Goal: Task Accomplishment & Management: Use online tool/utility

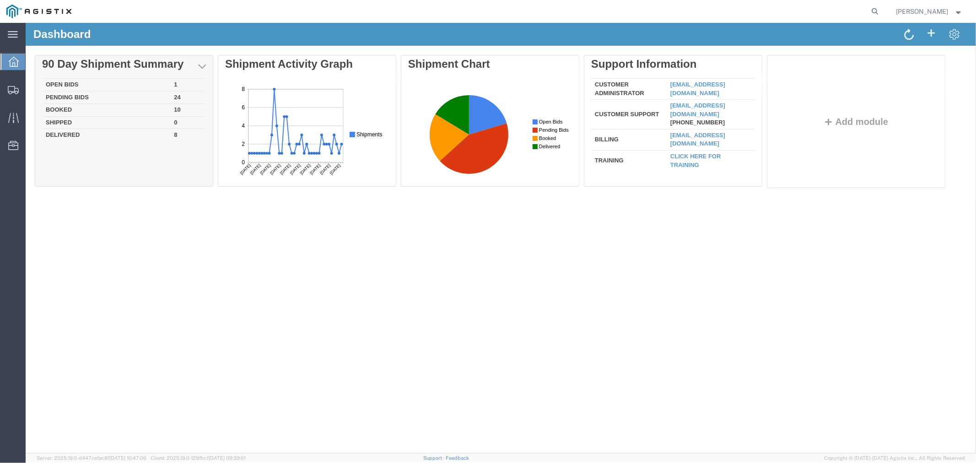
click at [112, 86] on td "Open Bids" at bounding box center [106, 84] width 128 height 13
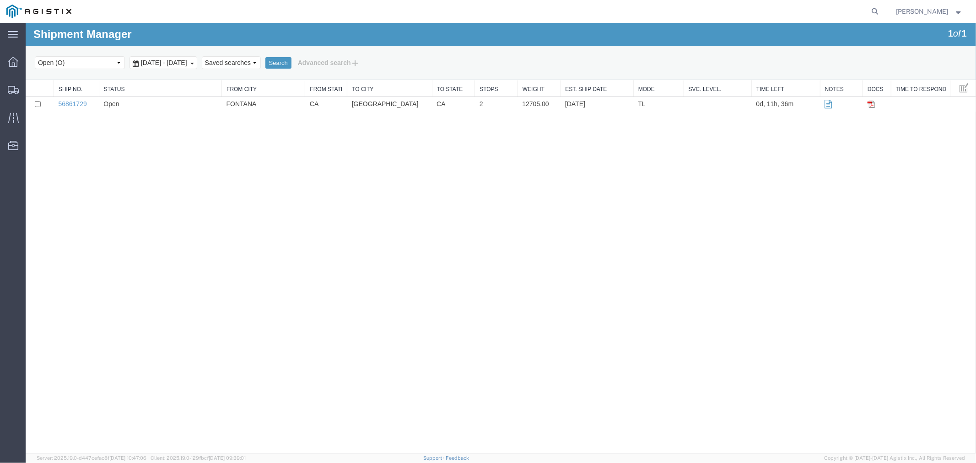
click at [72, 106] on td "56861729" at bounding box center [75, 104] width 45 height 15
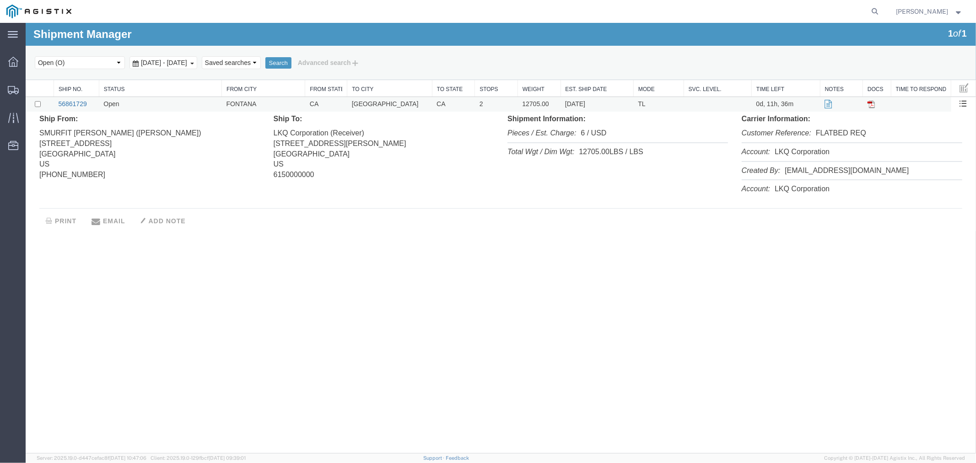
click at [79, 103] on link "56861729" at bounding box center [72, 103] width 28 height 7
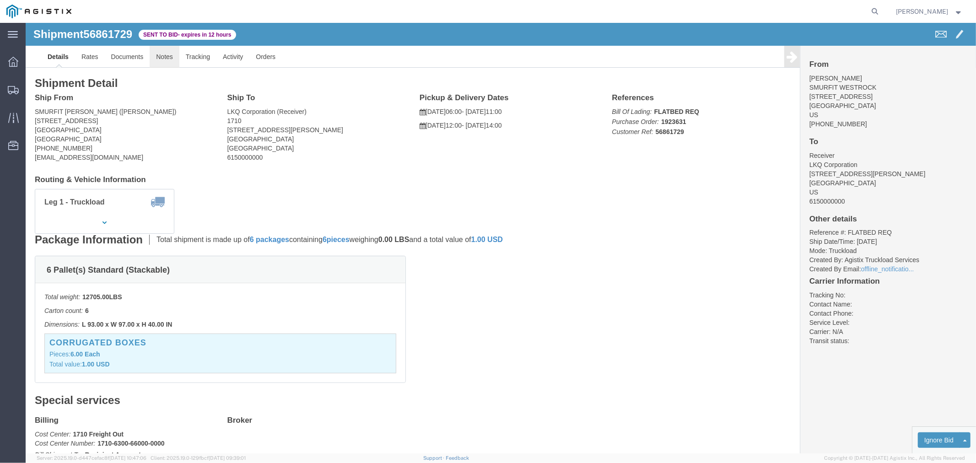
click link "Notes"
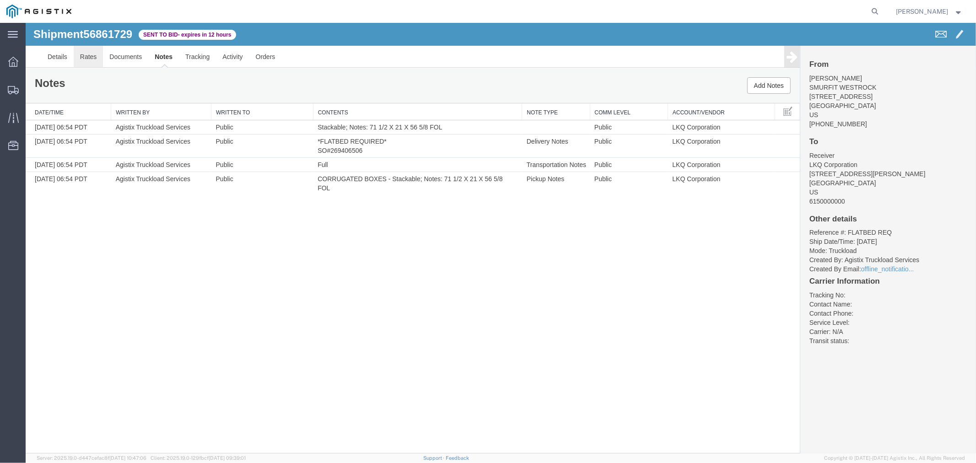
click at [95, 59] on link "Rates" at bounding box center [88, 56] width 30 height 22
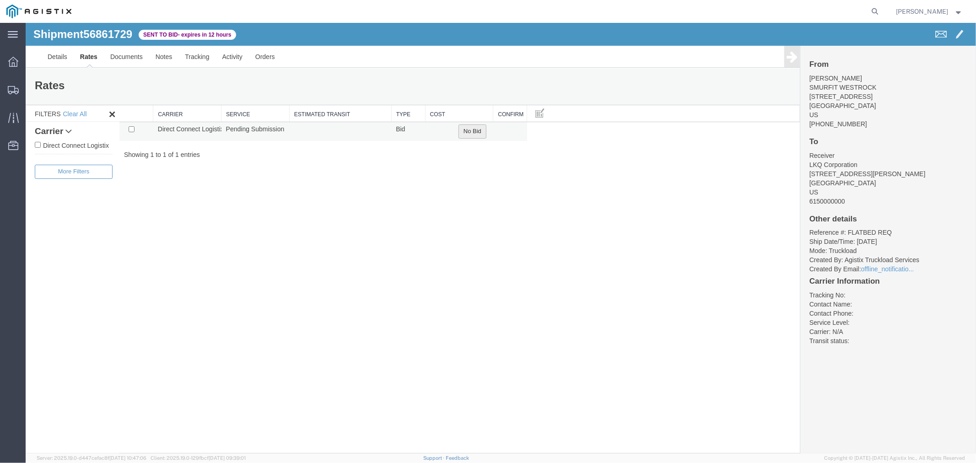
click at [473, 133] on button "No Bid" at bounding box center [472, 131] width 28 height 14
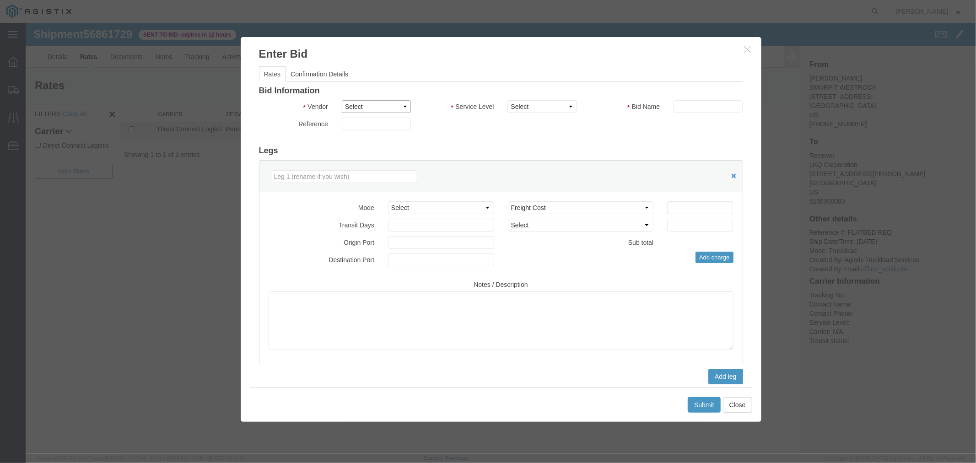
click at [386, 112] on select "Select Direct Connect Logistix" at bounding box center [375, 106] width 69 height 13
select select "4506"
click at [341, 100] on select "Select Direct Connect Logistix" at bounding box center [375, 106] width 69 height 13
click at [555, 110] on select "Select 3 - 5 Day Rail TL Standard 3- 5 Day" at bounding box center [541, 106] width 69 height 13
select select "15907"
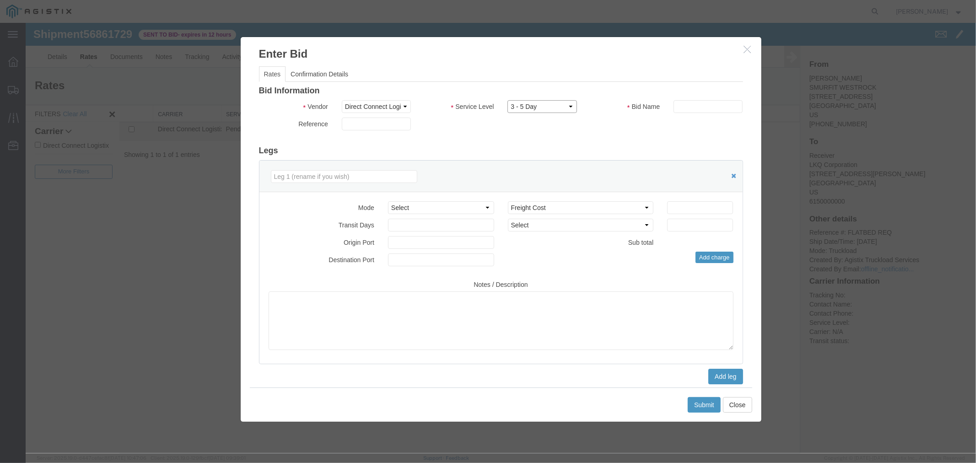
click at [507, 100] on select "Select 3 - 5 Day Rail TL Standard 3- 5 Day" at bounding box center [541, 106] width 69 height 13
click at [674, 110] on input "text" at bounding box center [707, 106] width 69 height 13
type input "DCL"
click at [695, 213] on input "number" at bounding box center [700, 207] width 66 height 13
type input "675"
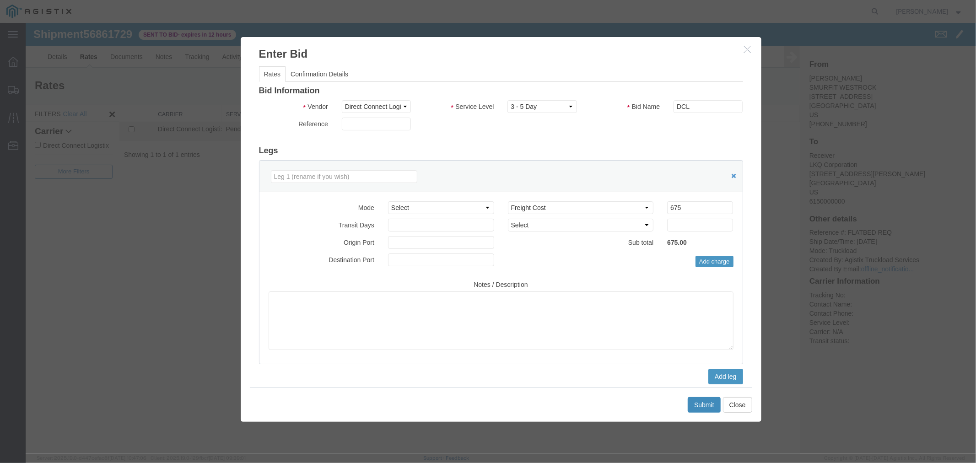
click at [701, 403] on button "Submit" at bounding box center [704, 405] width 33 height 16
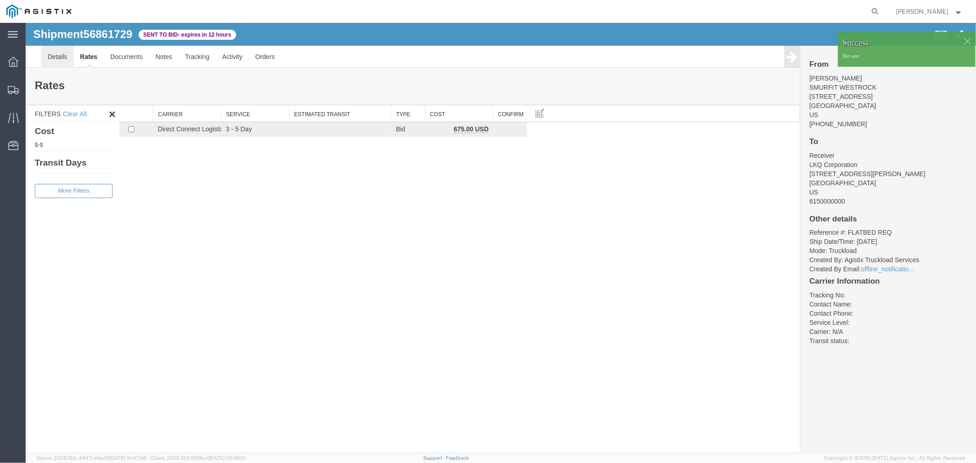
click at [47, 51] on link "Details" at bounding box center [57, 56] width 33 height 22
